Goal: Information Seeking & Learning: Learn about a topic

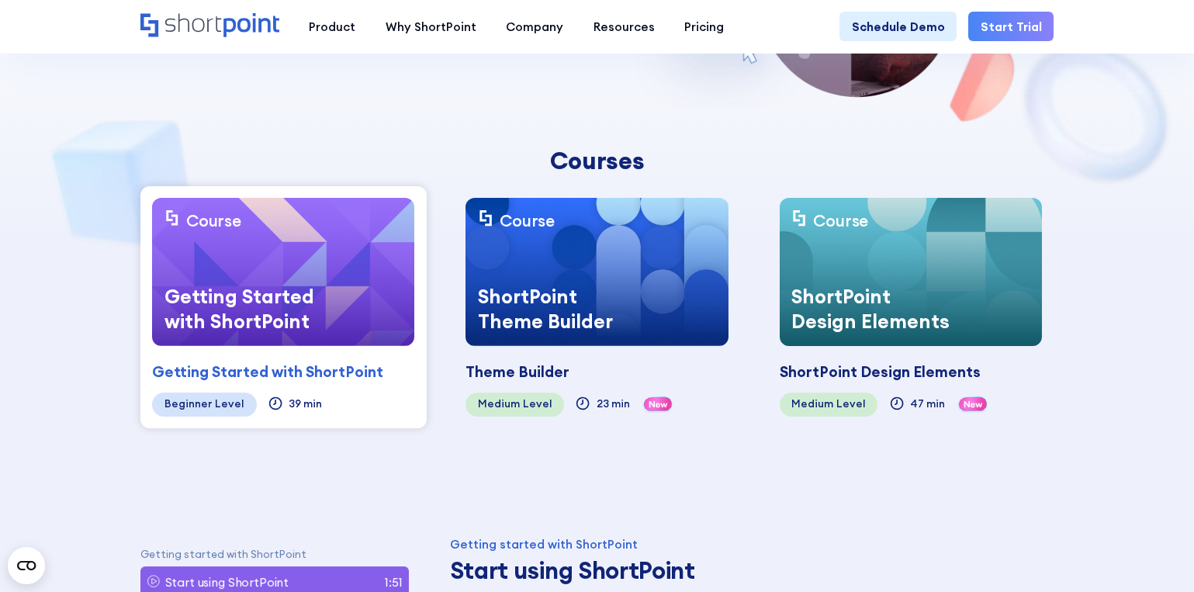
scroll to position [310, 0]
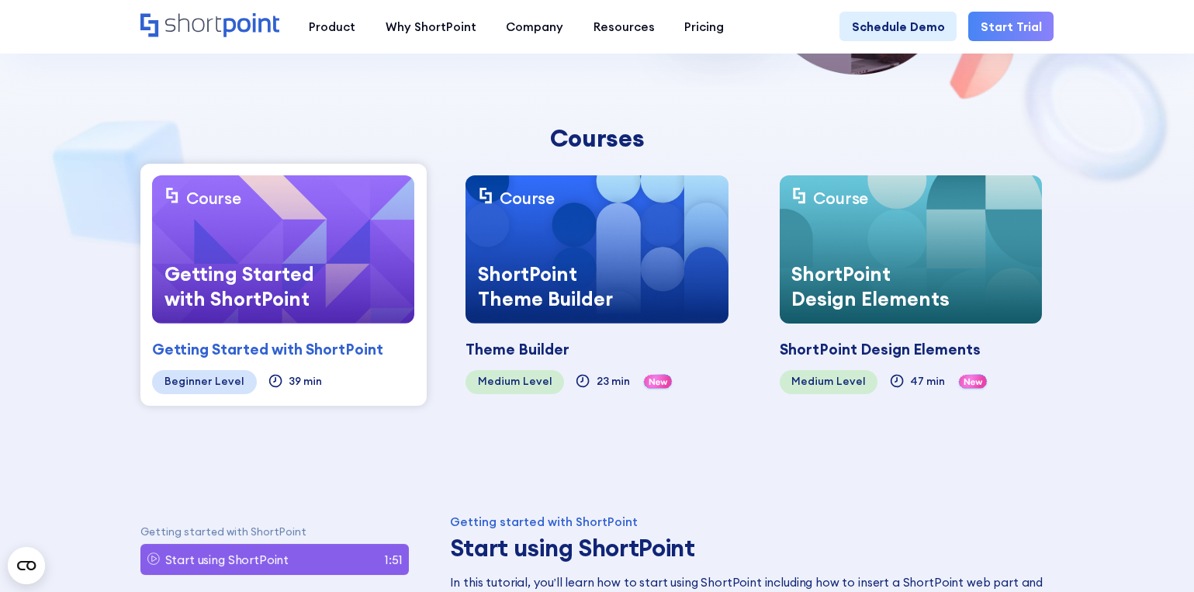
click at [357, 258] on img at bounding box center [283, 249] width 262 height 148
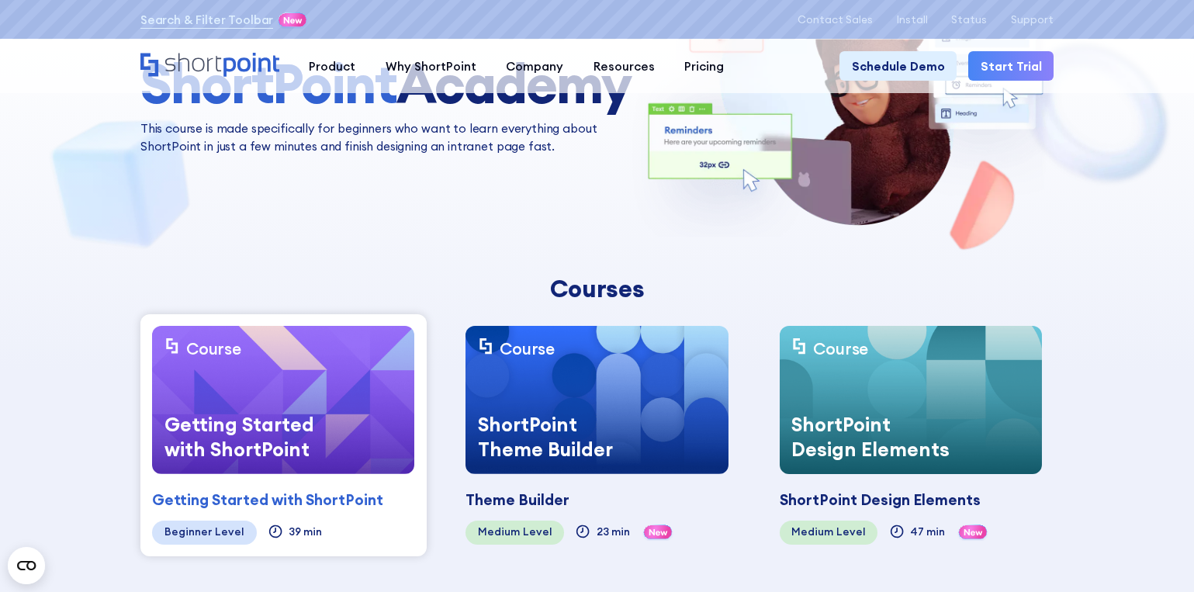
scroll to position [0, 0]
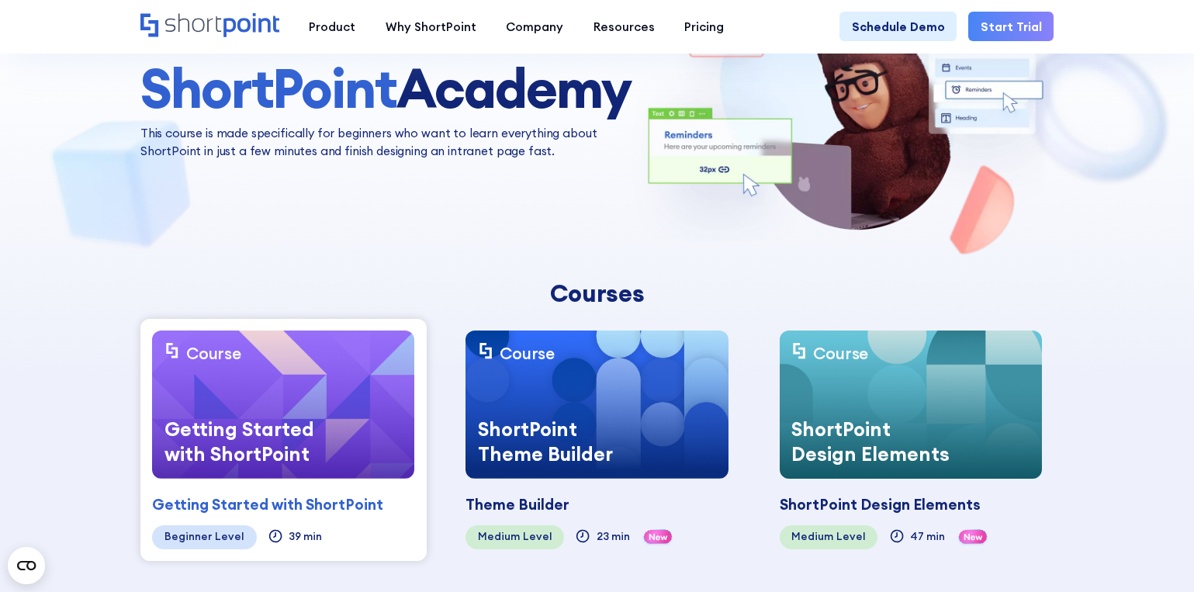
scroll to position [233, 0]
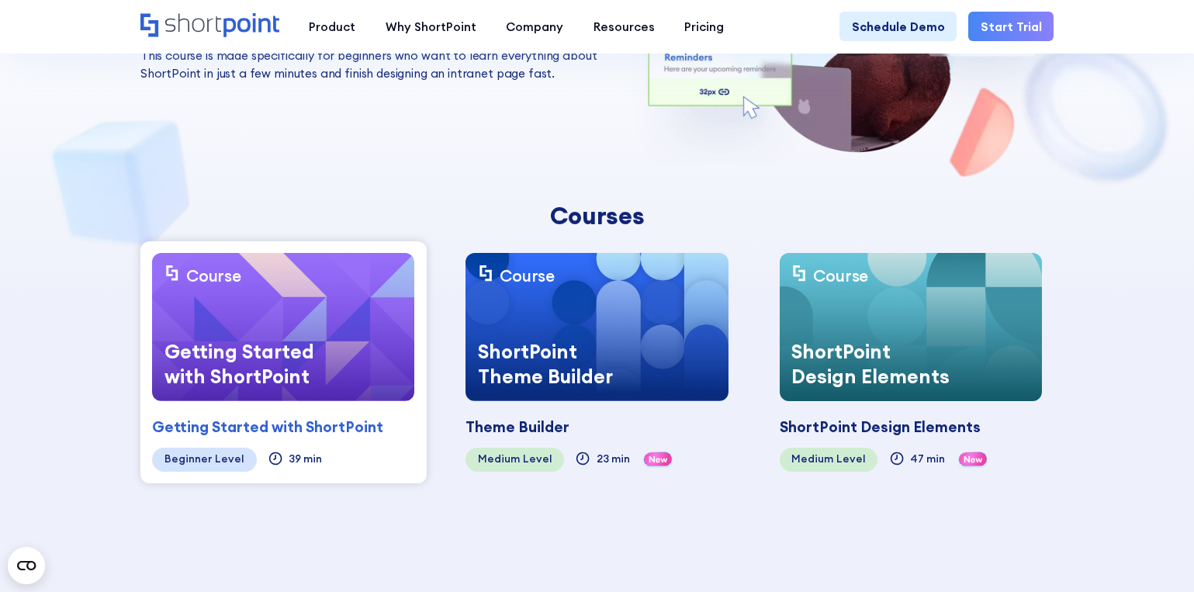
click at [315, 344] on div "Getting Started with ShortPoint" at bounding box center [246, 364] width 189 height 74
click at [327, 424] on div "Getting Started with ShortPoint" at bounding box center [267, 427] width 231 height 23
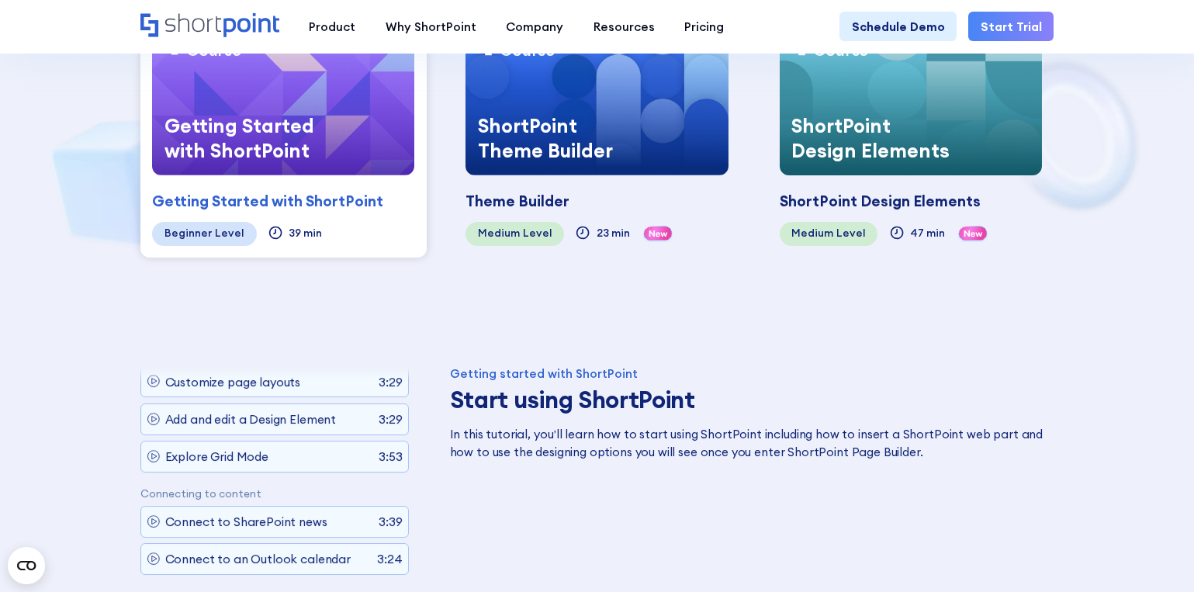
scroll to position [388, 0]
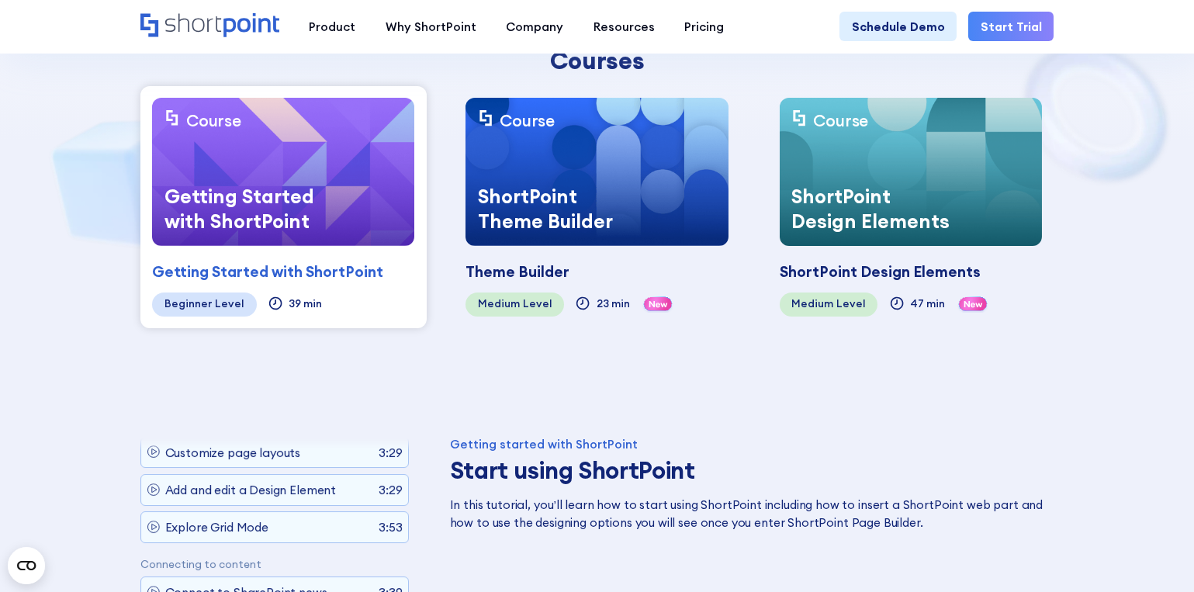
click at [540, 275] on div "Theme Builder" at bounding box center [518, 272] width 104 height 23
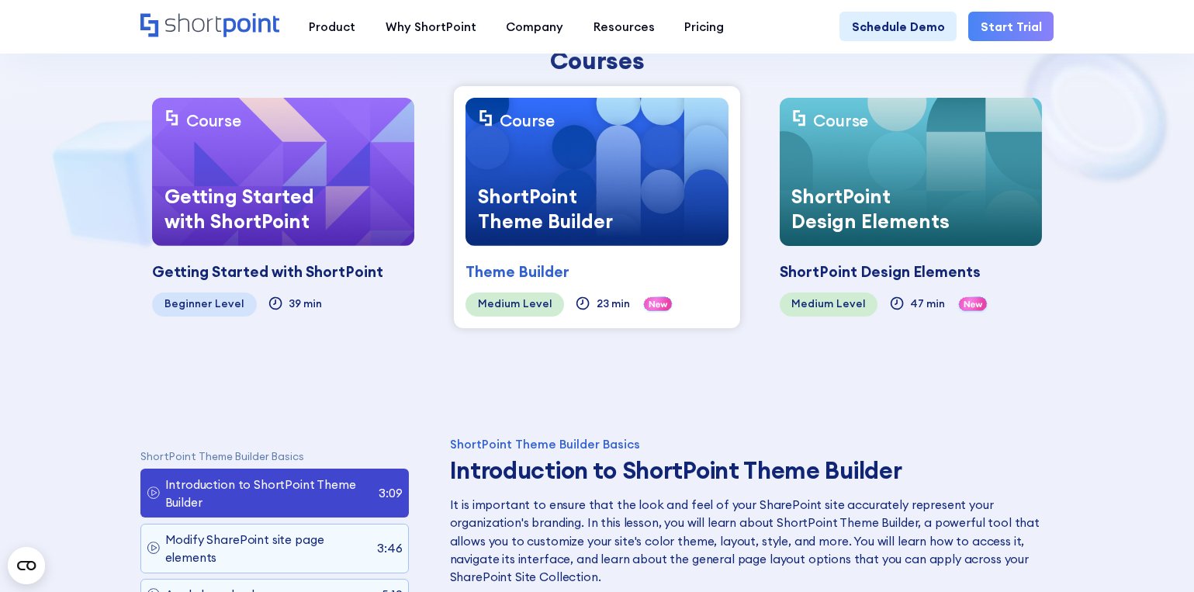
click at [942, 165] on img at bounding box center [911, 172] width 262 height 148
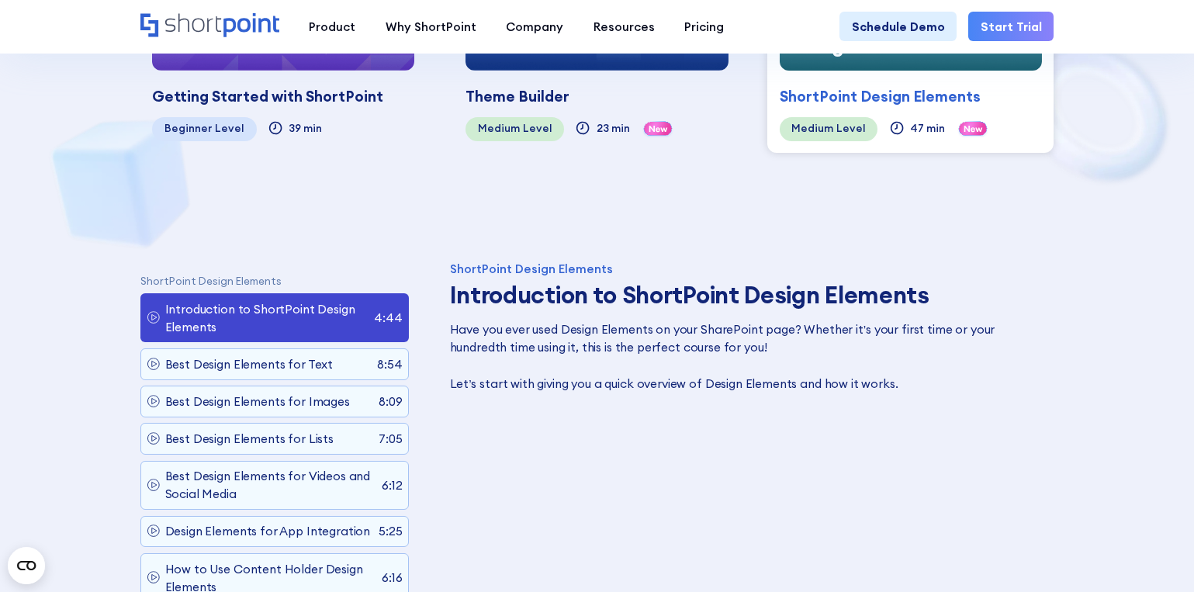
scroll to position [466, 0]
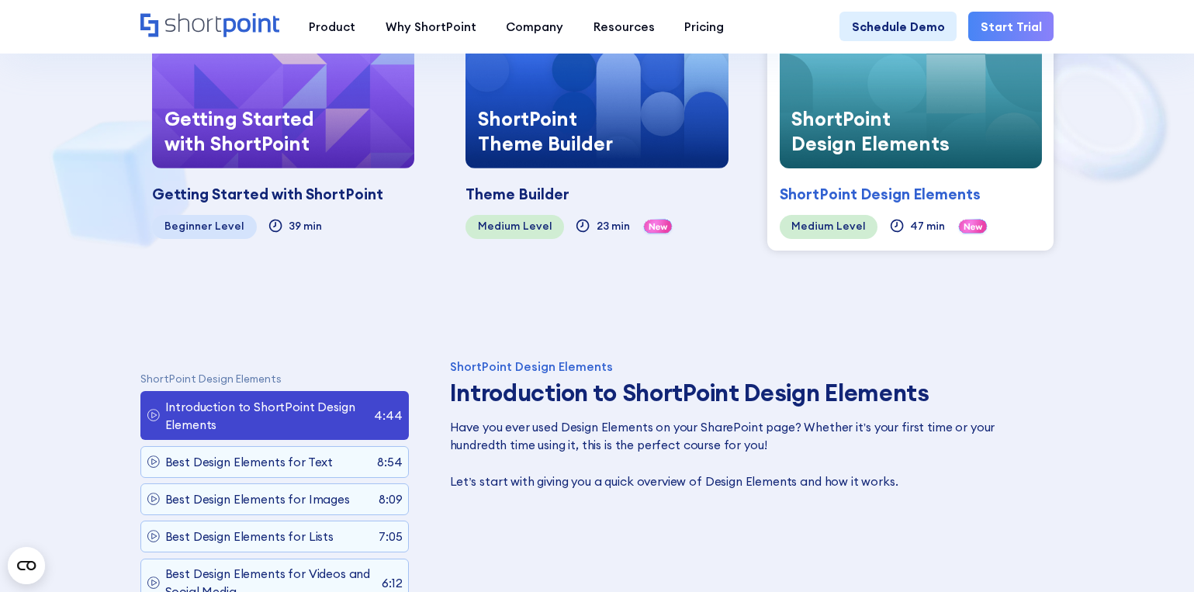
click at [879, 201] on div "ShortPoint Design Elements" at bounding box center [880, 194] width 201 height 23
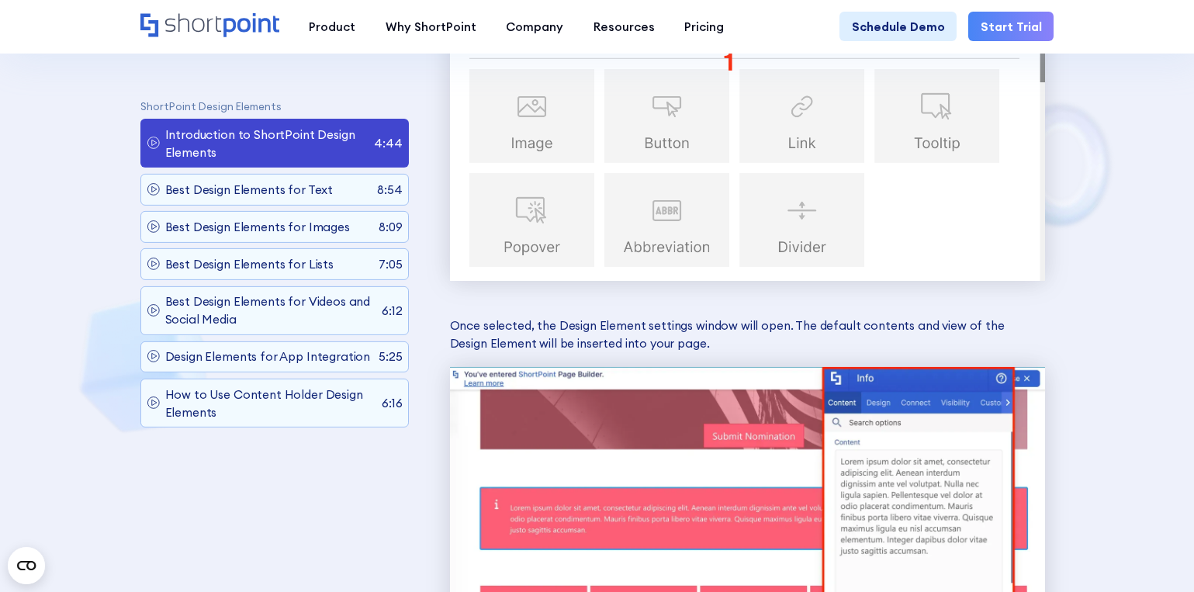
scroll to position [4966, 0]
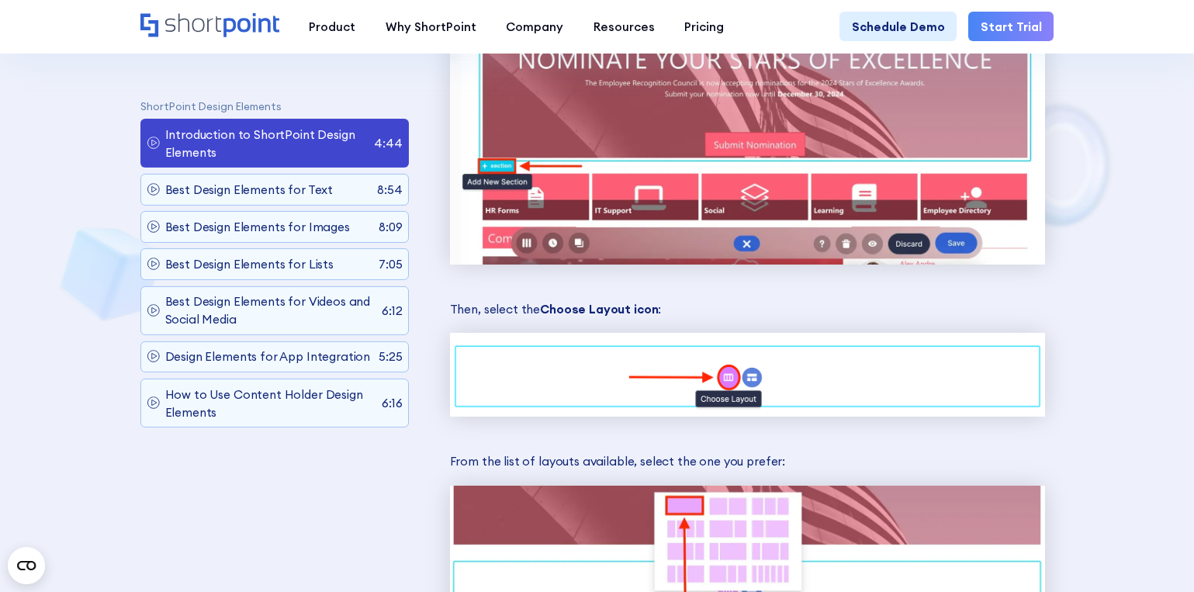
scroll to position [4035, 0]
